Goal: Transaction & Acquisition: Purchase product/service

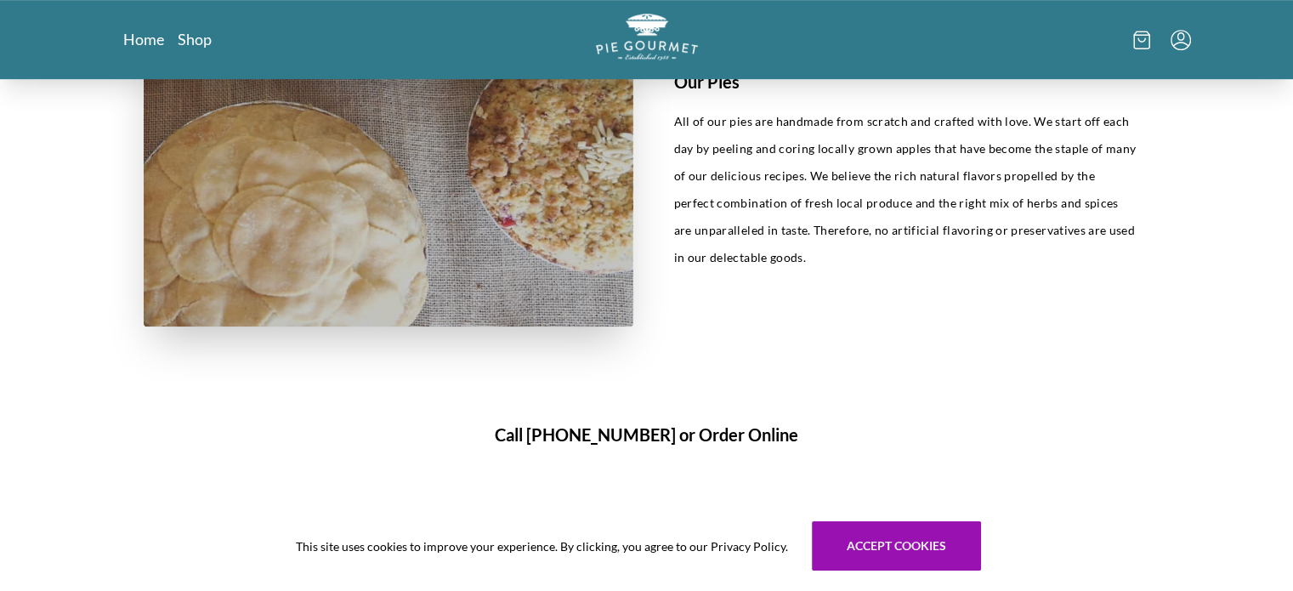
scroll to position [918, 0]
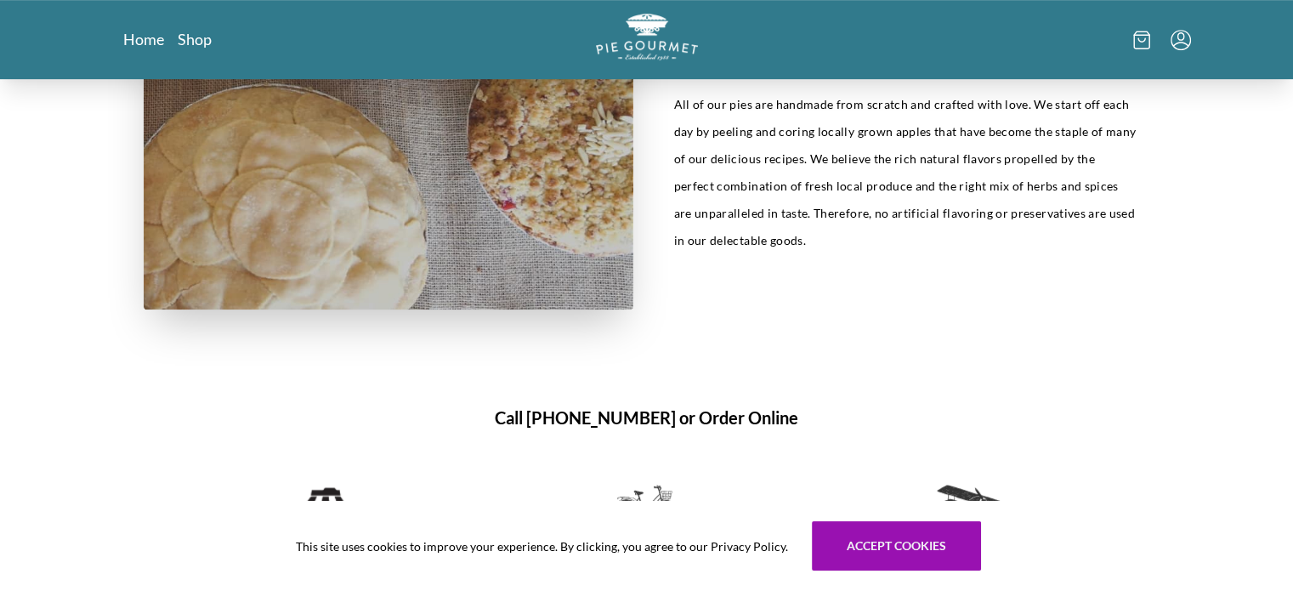
click at [99, 318] on div "Our Story Since our humble start in [DATE]. We opened the doors to our current …" at bounding box center [646, 403] width 1293 height 2484
click at [987, 308] on section "Our Pies All of our pies are handmade from scratch and crafted with love. We st…" at bounding box center [647, 167] width 1088 height 366
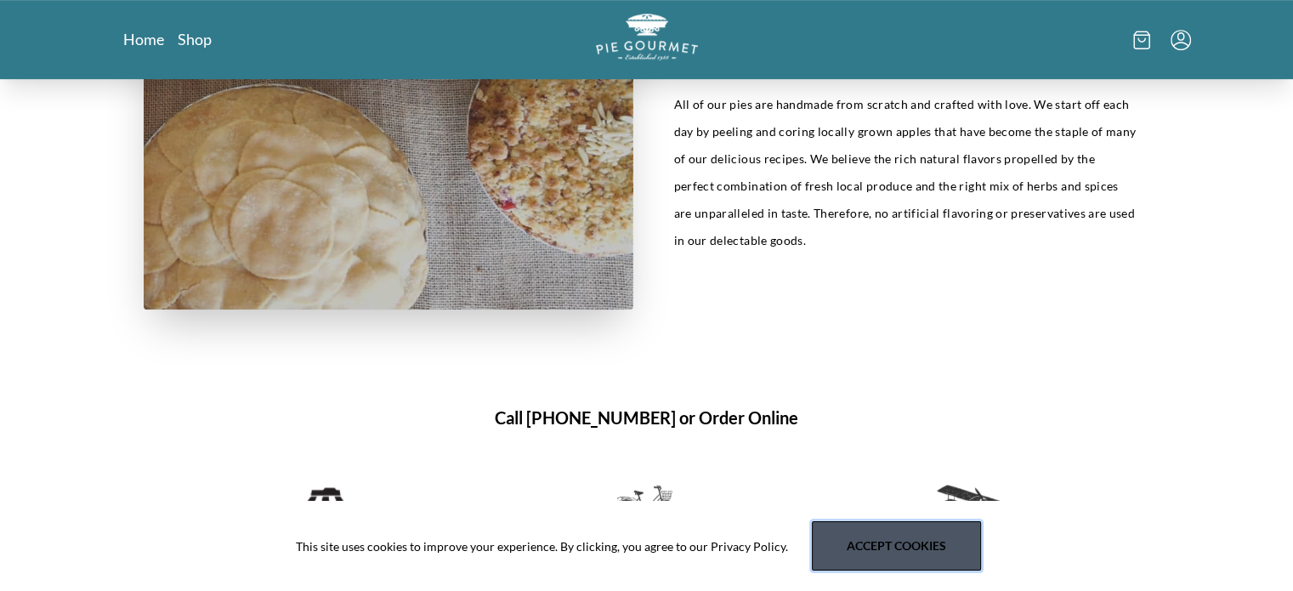
click at [901, 545] on button "Accept cookies" at bounding box center [896, 545] width 169 height 49
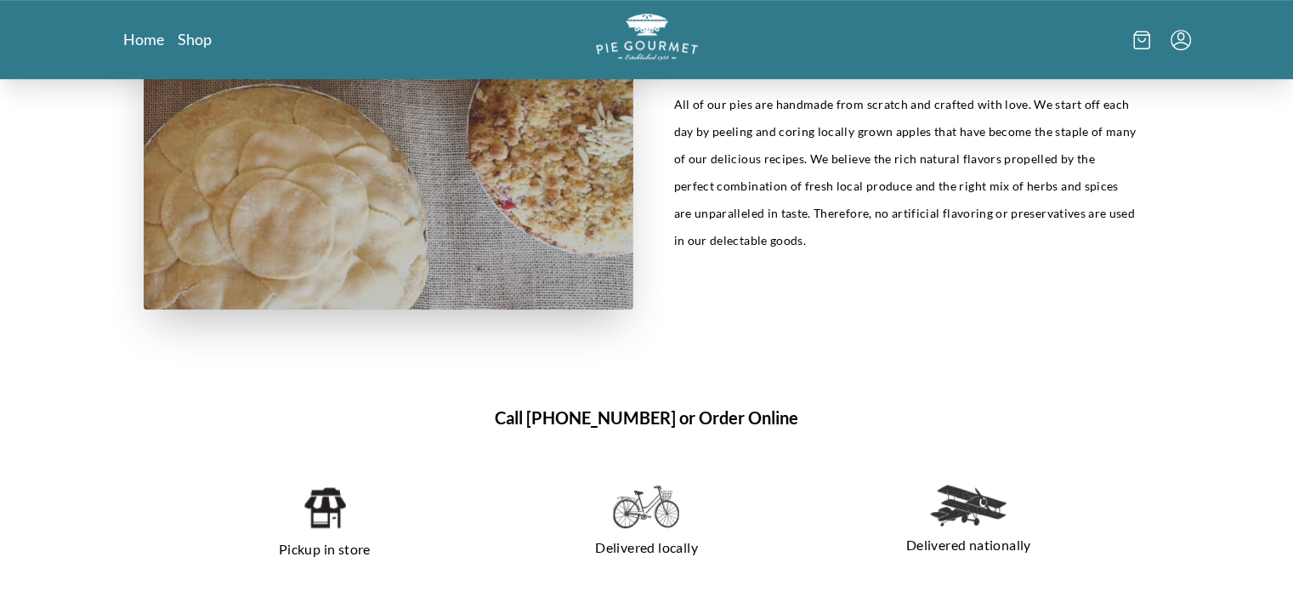
click at [847, 322] on section "Our Pies All of our pies are handmade from scratch and crafted with love. We st…" at bounding box center [647, 167] width 1088 height 366
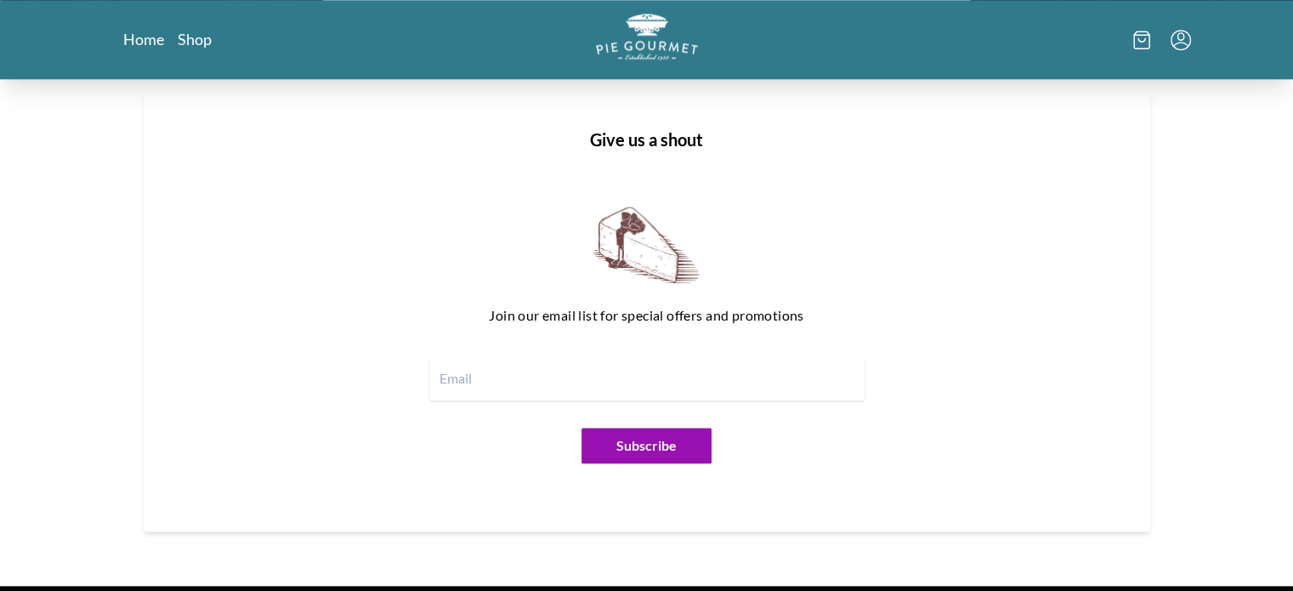
scroll to position [2006, 0]
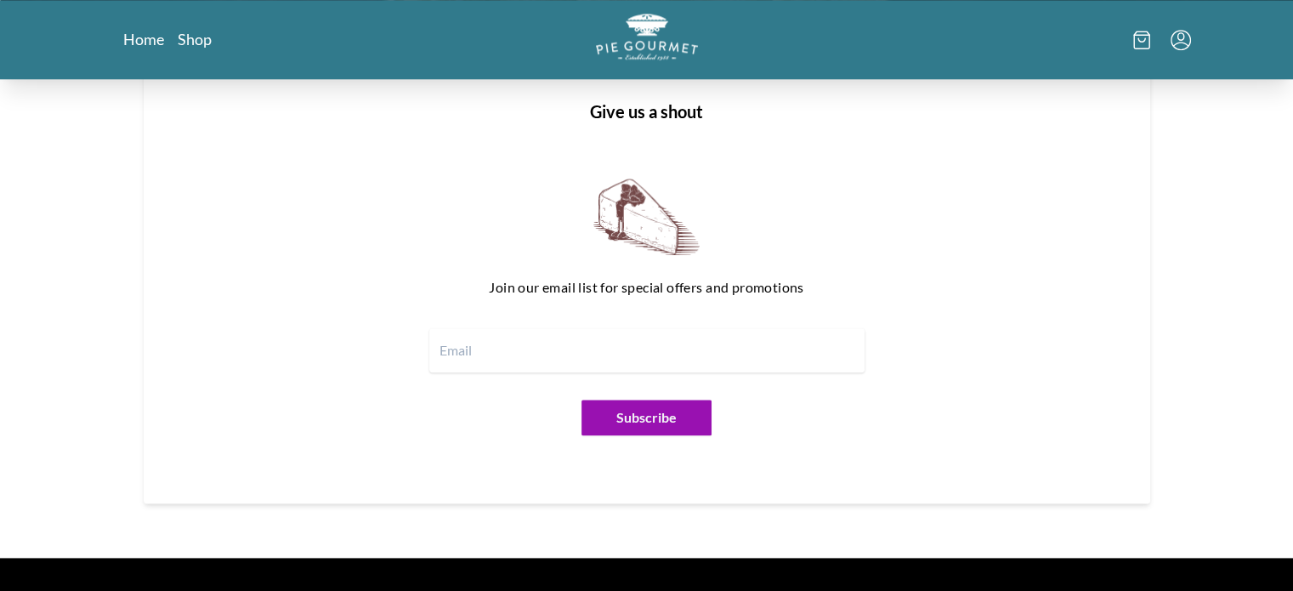
click at [525, 359] on input "email" at bounding box center [646, 350] width 435 height 44
click at [481, 215] on div "Join our email list for special offers and promotions Subscribe" at bounding box center [646, 307] width 897 height 284
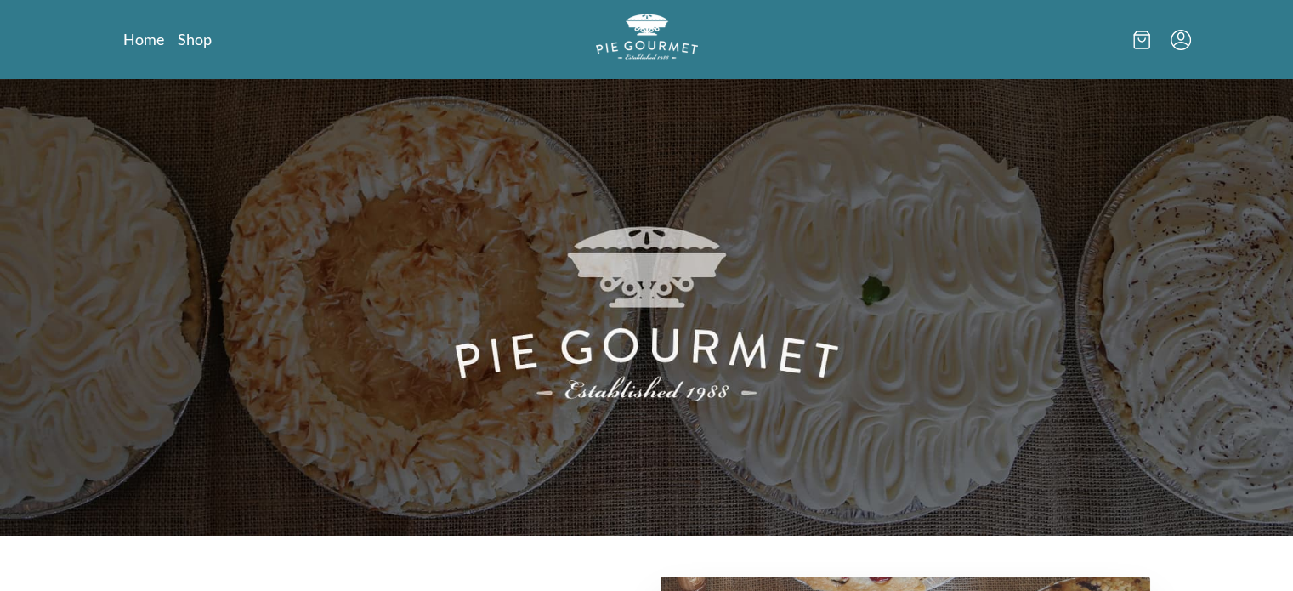
scroll to position [0, 0]
click at [198, 34] on link "Shop" at bounding box center [195, 39] width 34 height 20
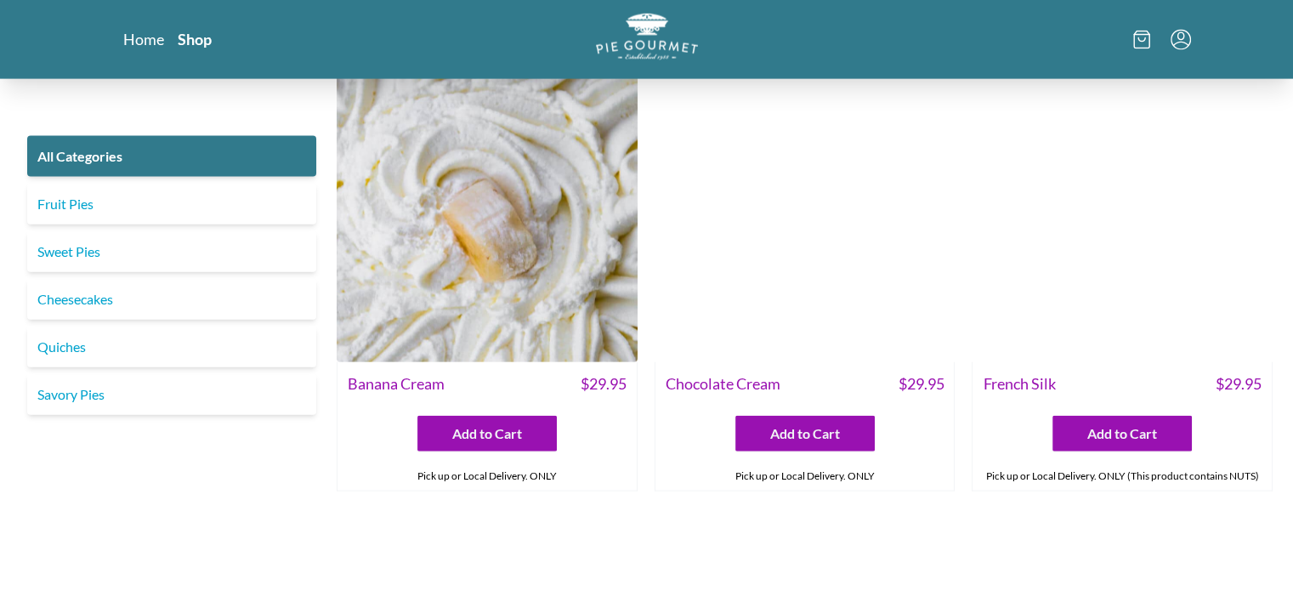
scroll to position [3817, 0]
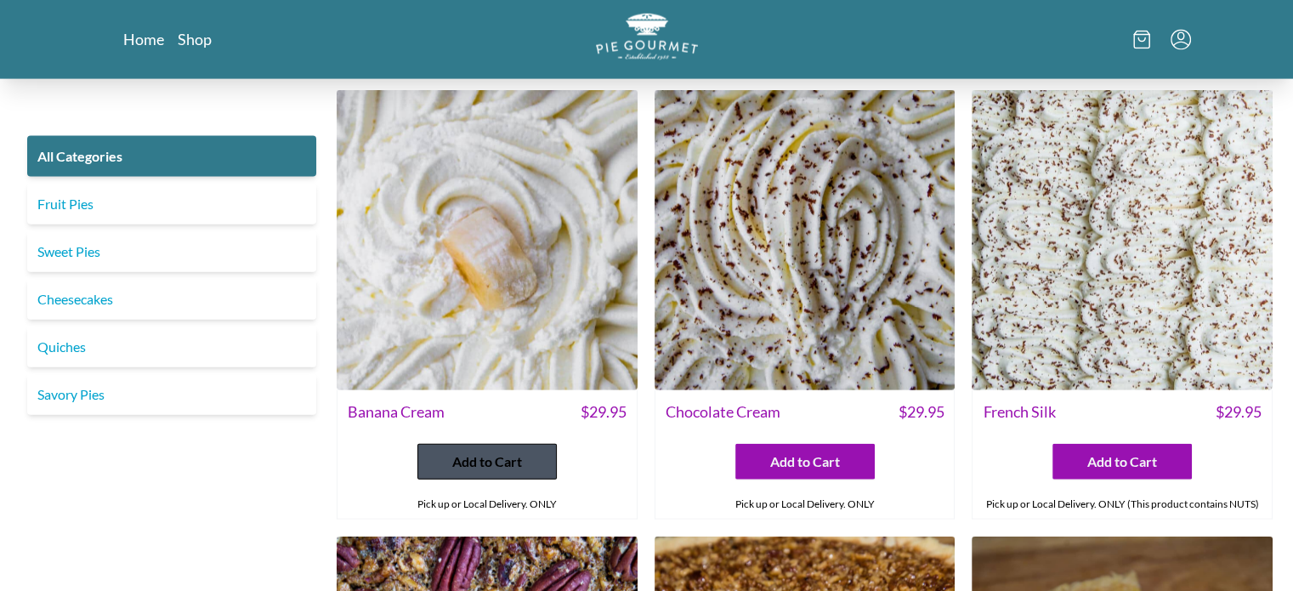
click at [473, 461] on span "Add to Cart" at bounding box center [487, 461] width 70 height 20
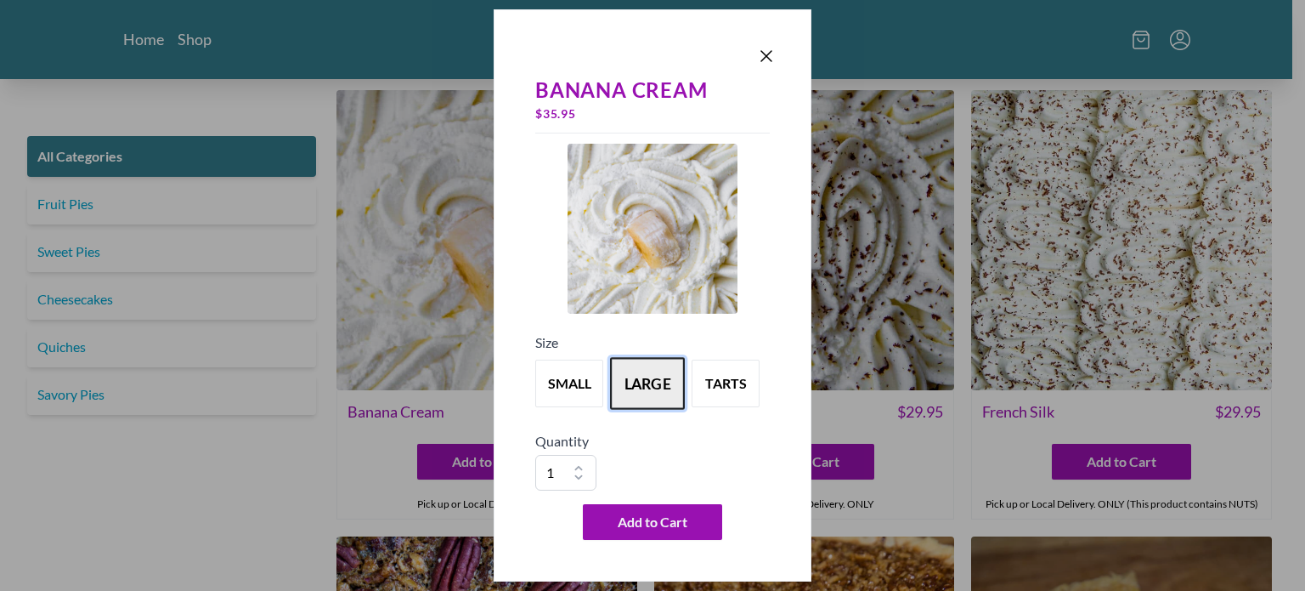
click at [648, 382] on button "large" at bounding box center [647, 383] width 75 height 53
click at [580, 468] on select "1 2 3 4 5 6 7 8 9 10" at bounding box center [565, 473] width 61 height 36
select select "2"
click at [535, 455] on select "1 2 3 4 5 6 7 8 9 10" at bounding box center [565, 473] width 61 height 36
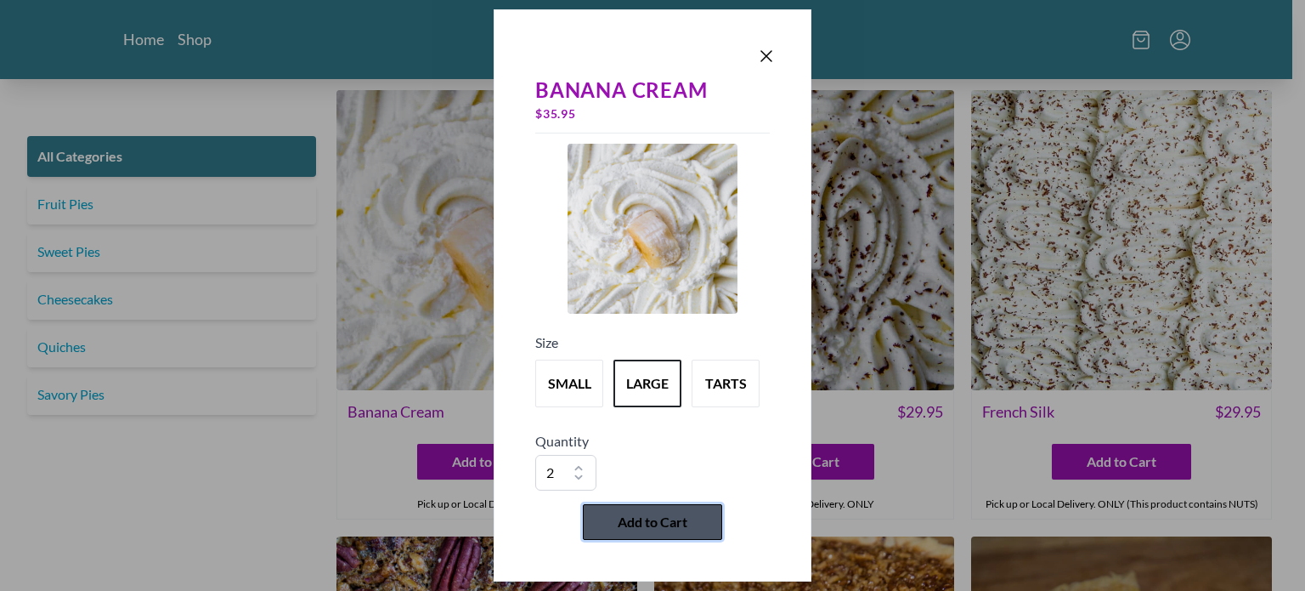
click at [649, 514] on span "Add to Cart" at bounding box center [653, 522] width 70 height 20
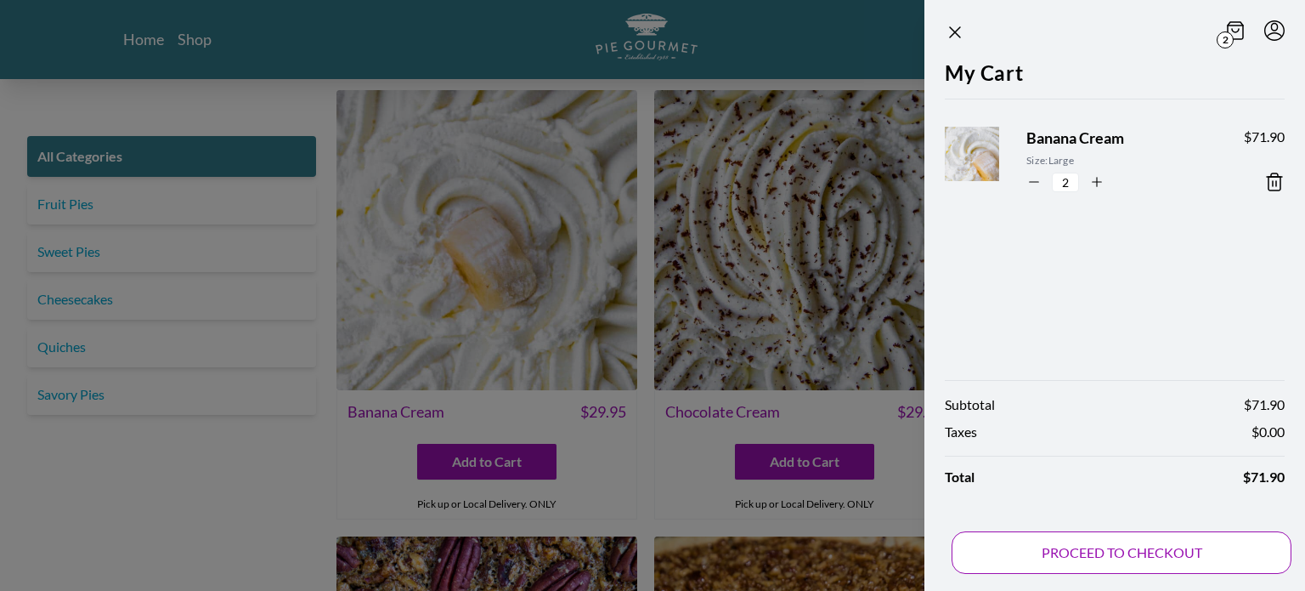
click at [1128, 549] on button "PROCEED TO CHECKOUT" at bounding box center [1122, 552] width 340 height 42
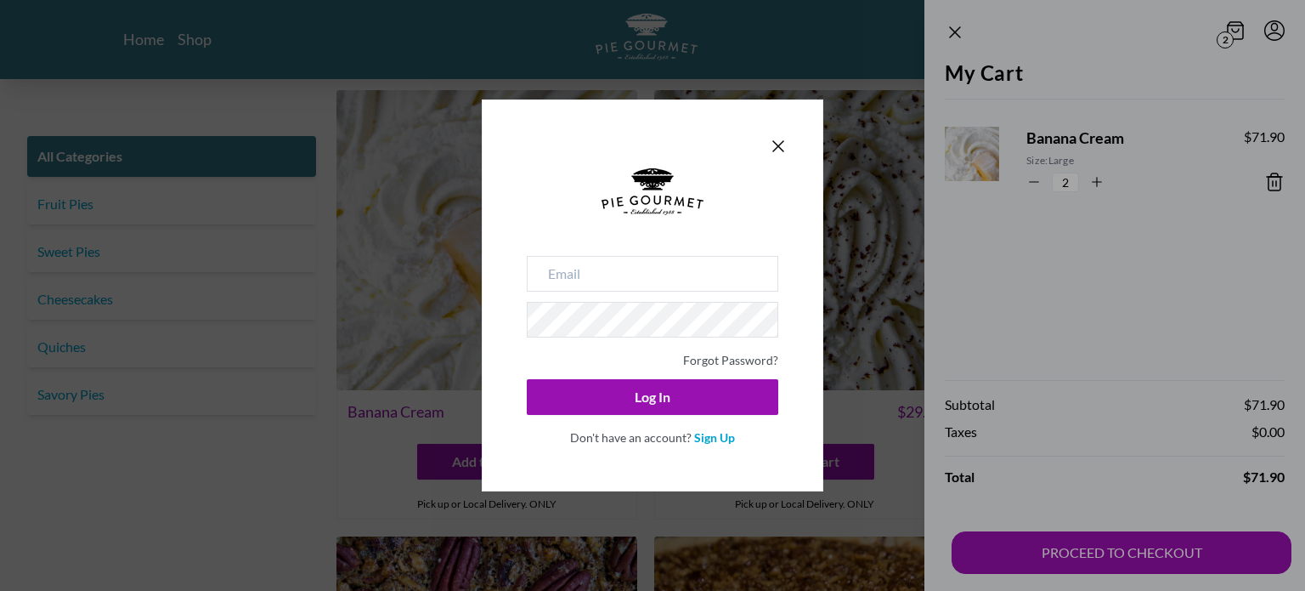
click at [444, 23] on div "Forgot Password? Log In Don't have an account? Sign Up" at bounding box center [652, 295] width 1305 height 591
click at [955, 34] on div "Forgot Password? Log In Don't have an account? Sign Up" at bounding box center [652, 295] width 1305 height 591
click at [777, 147] on icon "Close panel" at bounding box center [778, 146] width 20 height 20
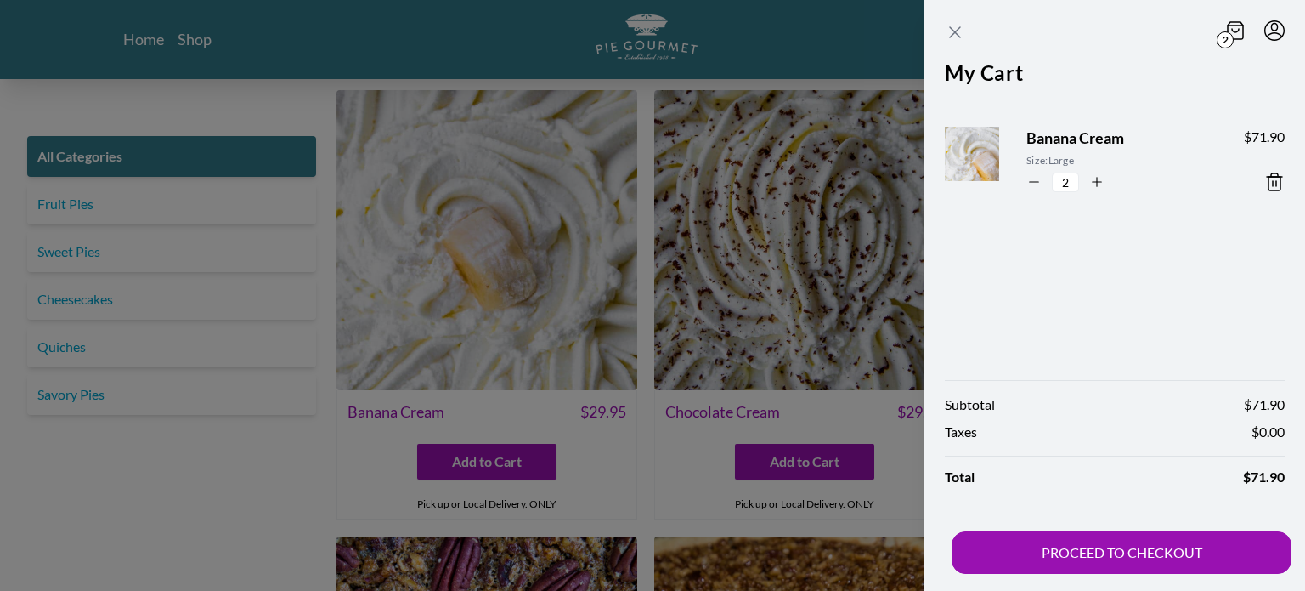
click at [954, 39] on icon "Close panel" at bounding box center [955, 32] width 20 height 20
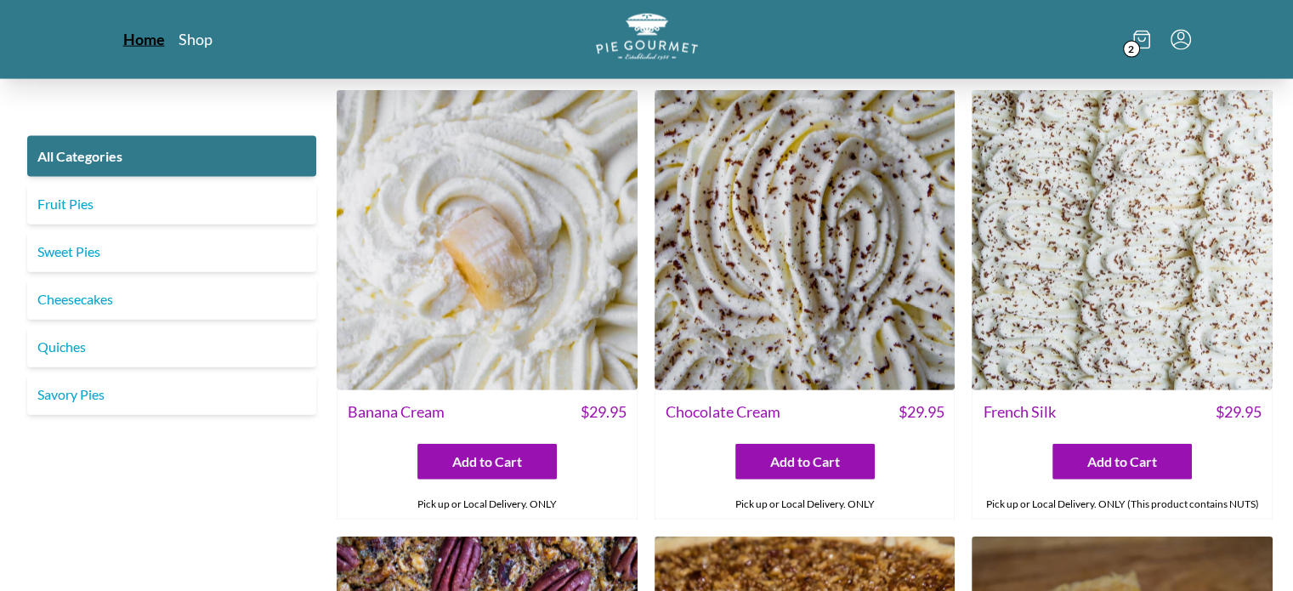
click at [155, 41] on link "Home" at bounding box center [144, 39] width 42 height 20
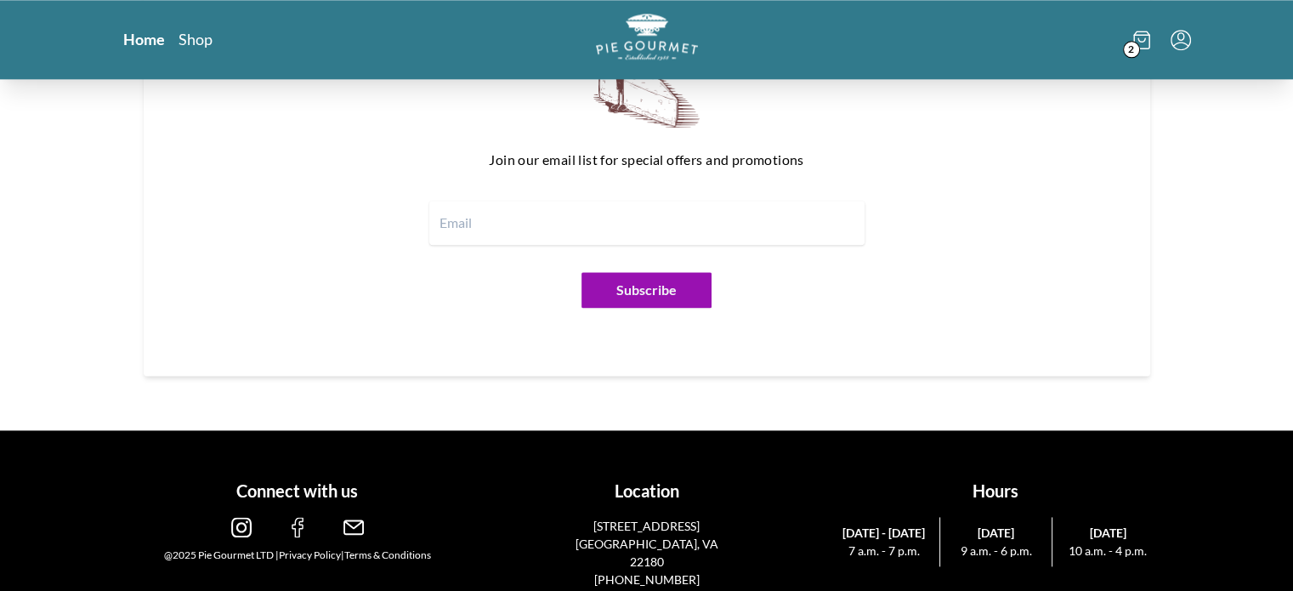
scroll to position [2145, 0]
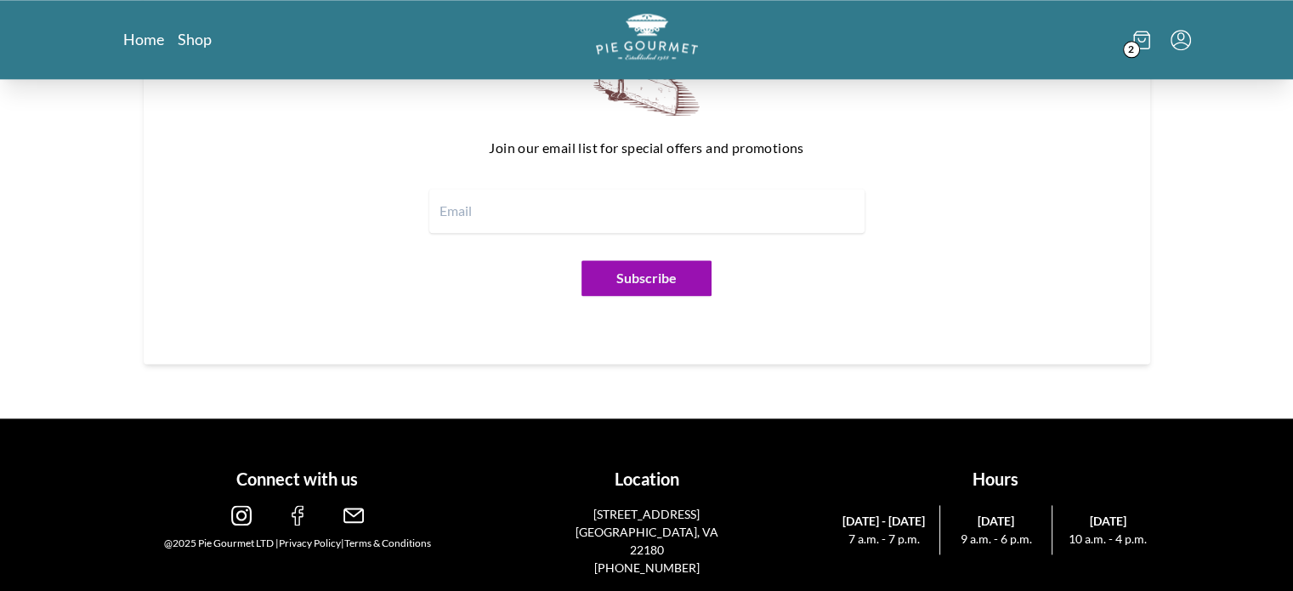
click at [357, 511] on img at bounding box center [353, 515] width 20 height 20
click at [353, 508] on img at bounding box center [353, 515] width 20 height 20
